Goal: Transaction & Acquisition: Purchase product/service

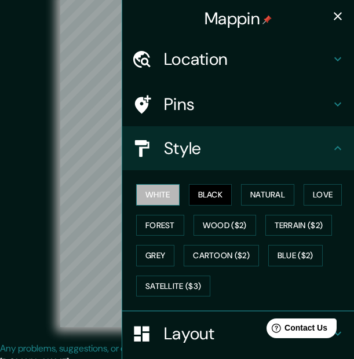
click at [157, 199] on button "White" at bounding box center [157, 194] width 43 height 21
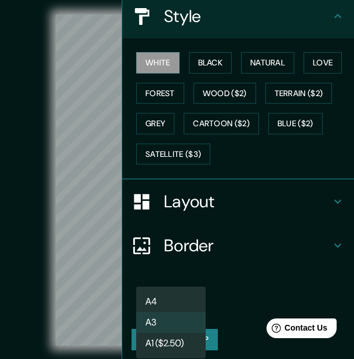
scroll to position [129, 0]
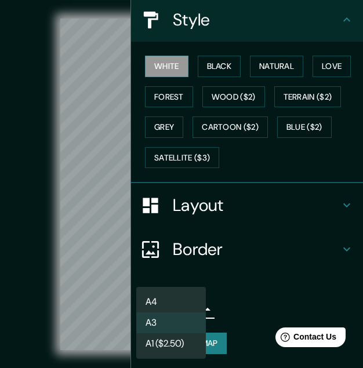
click at [188, 311] on body "Mappin Location [GEOGRAPHIC_DATA], [GEOGRAPHIC_DATA][PERSON_NAME], [GEOGRAPHIC_…" at bounding box center [181, 184] width 363 height 368
click at [181, 301] on li "A4" at bounding box center [171, 302] width 70 height 21
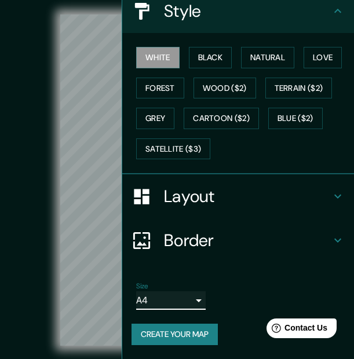
scroll to position [0, 0]
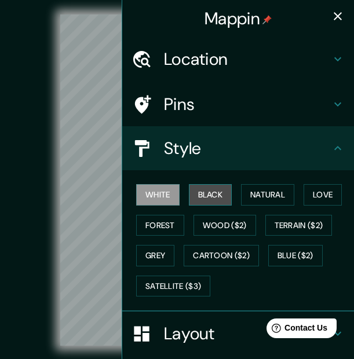
click at [209, 196] on button "Black" at bounding box center [210, 194] width 43 height 21
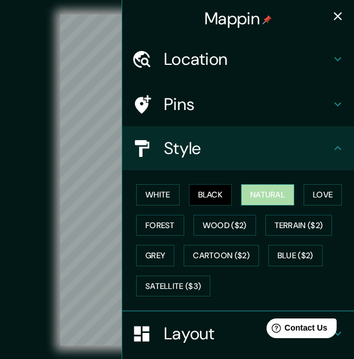
click at [265, 198] on button "Natural" at bounding box center [267, 194] width 53 height 21
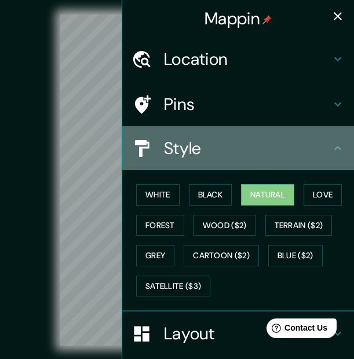
click at [332, 147] on icon at bounding box center [338, 148] width 14 height 14
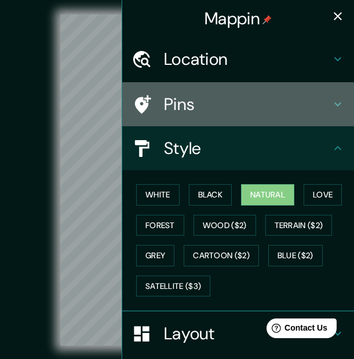
click at [336, 101] on div "Pins" at bounding box center [238, 104] width 232 height 44
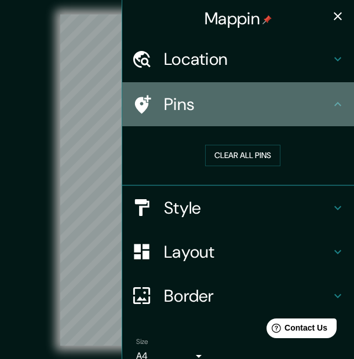
click at [336, 101] on div "Pins" at bounding box center [238, 104] width 232 height 44
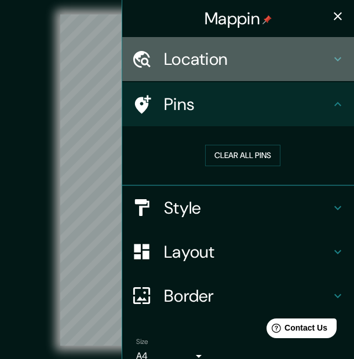
click at [330, 51] on div "Location" at bounding box center [238, 59] width 232 height 44
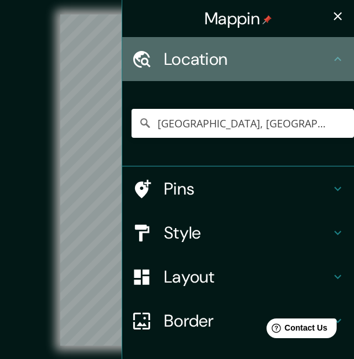
click at [330, 51] on div "Location" at bounding box center [238, 59] width 232 height 44
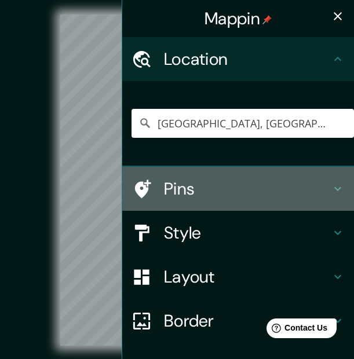
click at [333, 184] on icon at bounding box center [338, 189] width 14 height 14
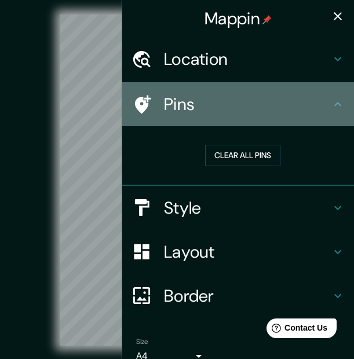
click at [331, 103] on icon at bounding box center [338, 104] width 14 height 14
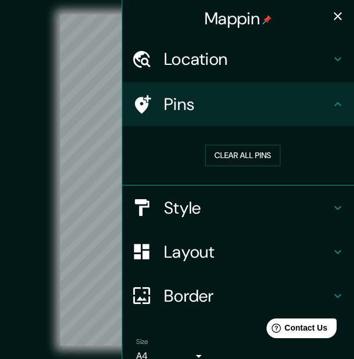
click at [334, 17] on icon "button" at bounding box center [338, 16] width 14 height 14
